Goal: Find specific page/section: Find specific page/section

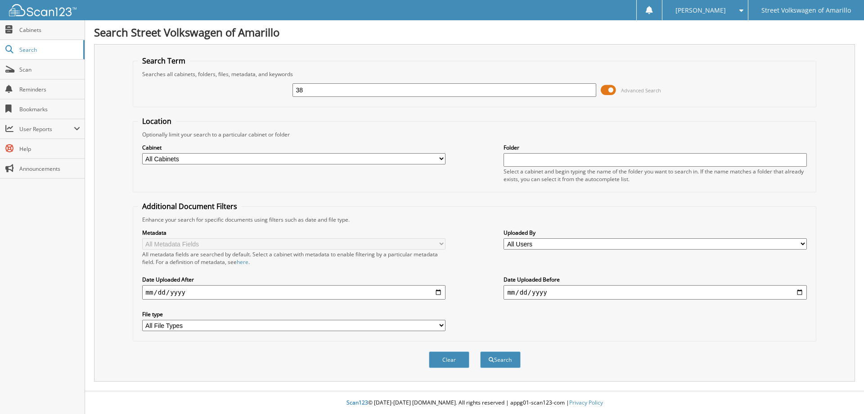
type input "3"
type input "53820"
click at [506, 364] on button "Search" at bounding box center [500, 359] width 41 height 17
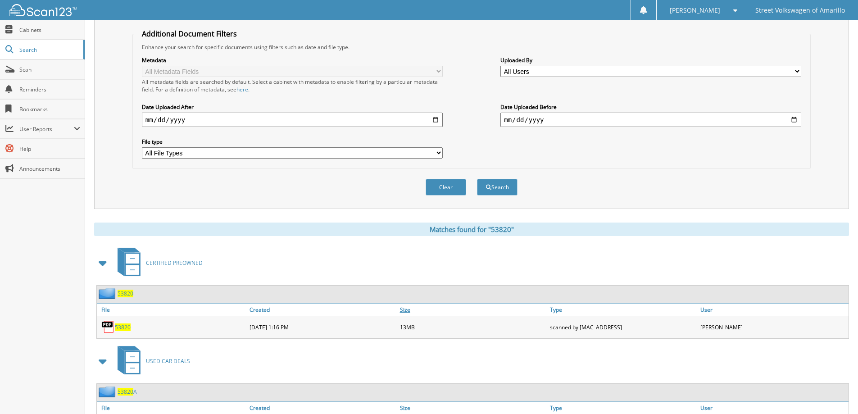
scroll to position [270, 0]
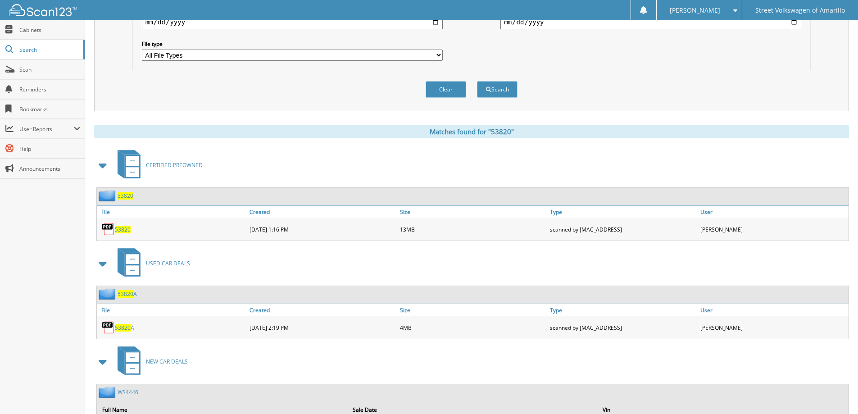
click at [123, 229] on span "53820" at bounding box center [123, 230] width 16 height 8
